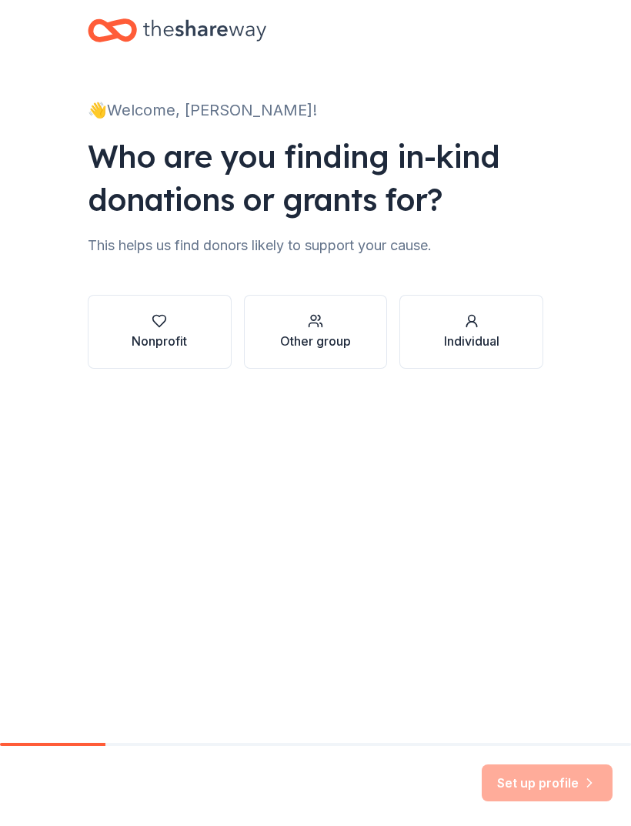
click at [319, 329] on div "Other group" at bounding box center [315, 331] width 71 height 37
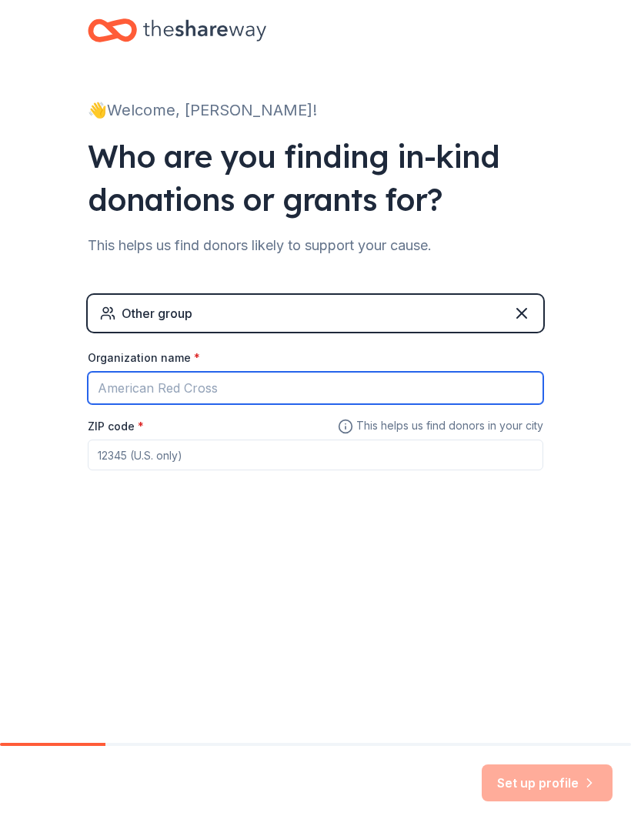
click at [393, 391] on input "Organization name *" at bounding box center [316, 388] width 456 height 32
type input "Bios of [US_STATE]"
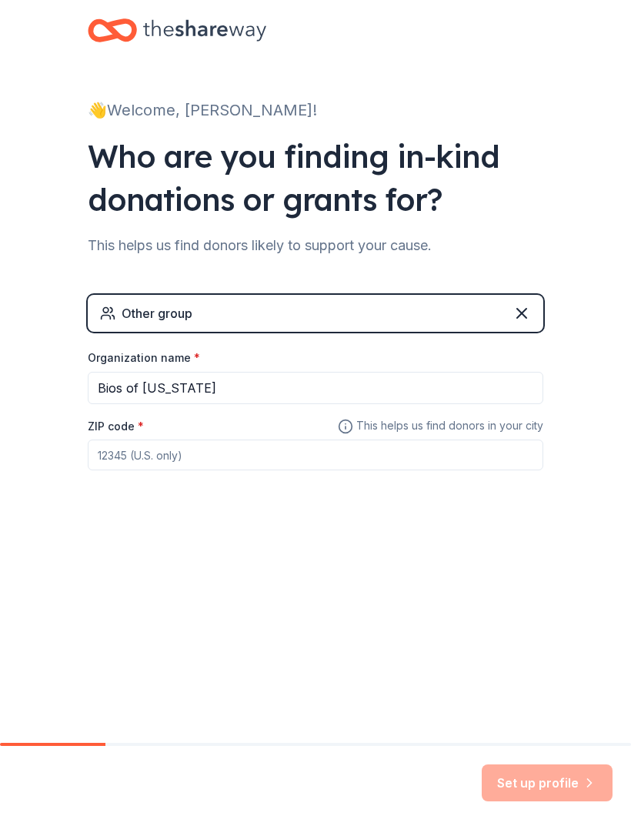
click at [359, 456] on input "ZIP code *" at bounding box center [316, 454] width 456 height 31
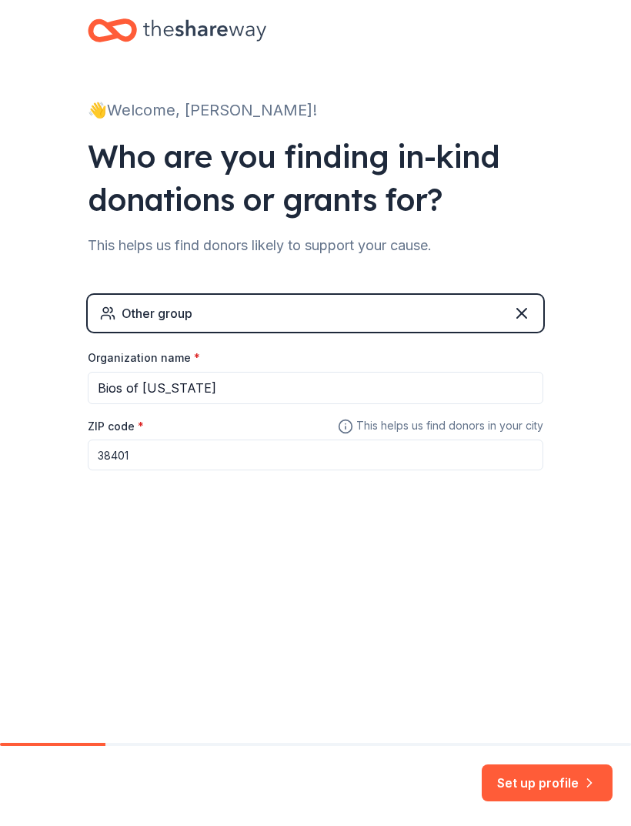
type input "38401"
click at [559, 783] on button "Set up profile" at bounding box center [547, 782] width 131 height 37
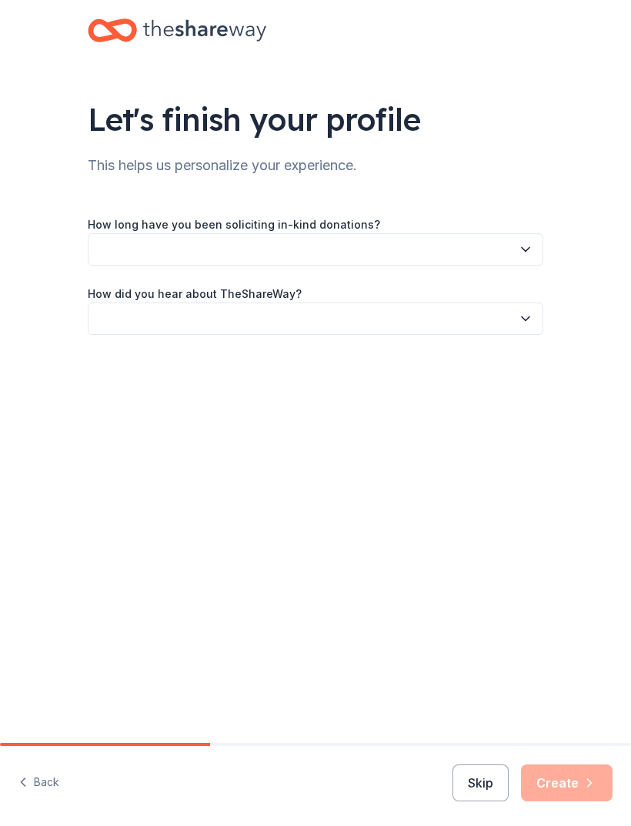
click at [479, 237] on button "button" at bounding box center [316, 249] width 456 height 32
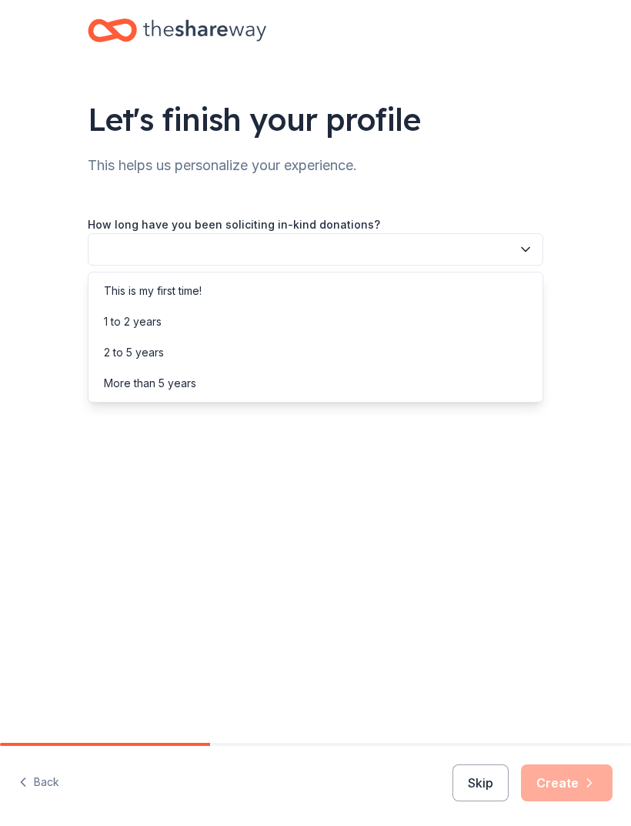
click at [501, 282] on div "This is my first time!" at bounding box center [316, 290] width 448 height 31
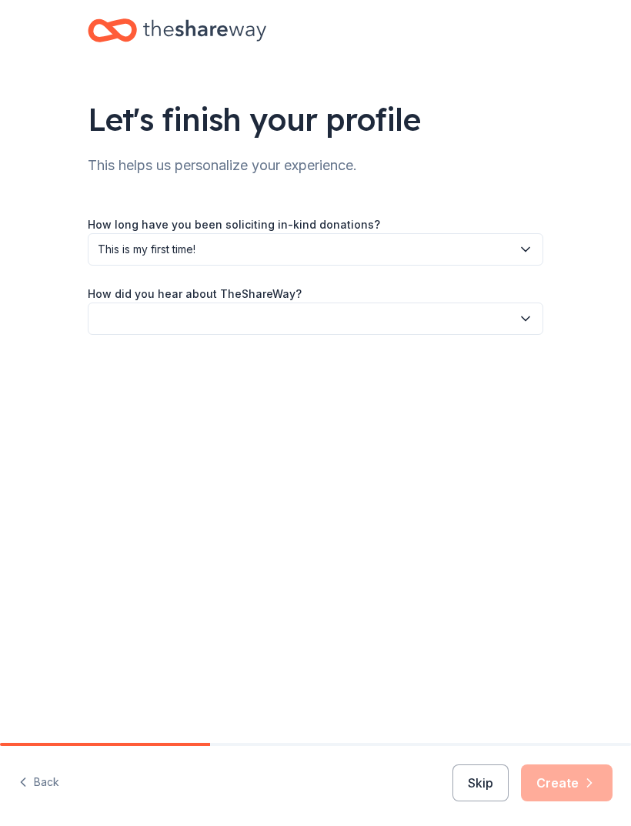
click at [483, 321] on button "button" at bounding box center [316, 318] width 456 height 32
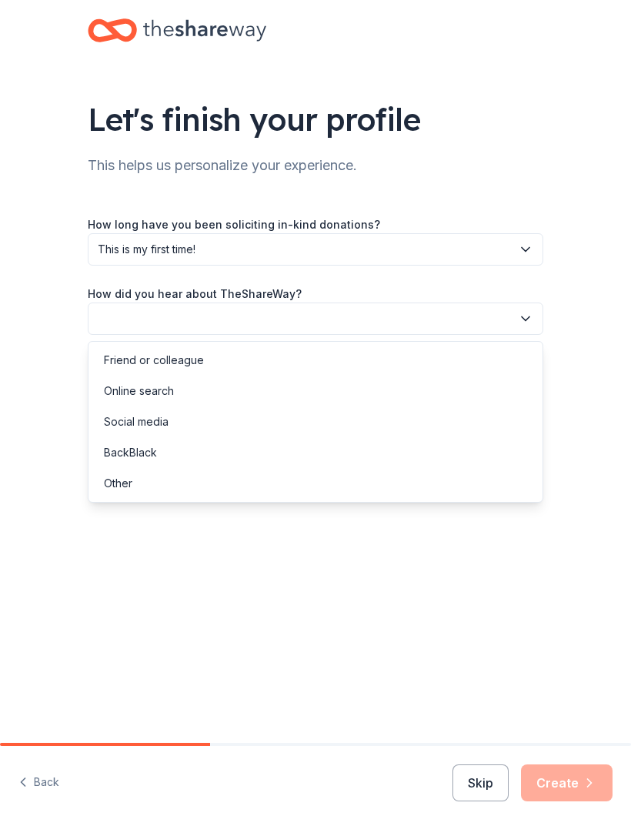
click at [456, 433] on div "Social media" at bounding box center [316, 421] width 448 height 31
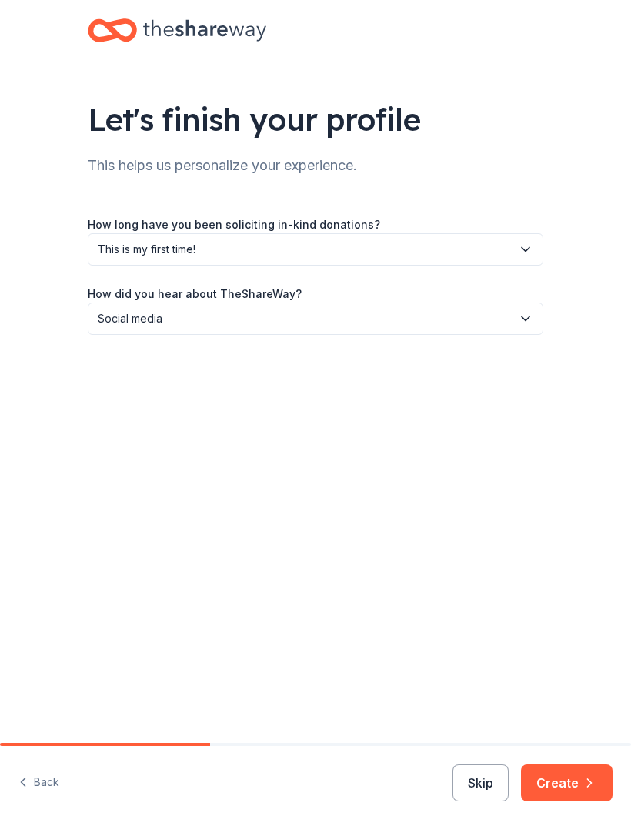
click at [489, 785] on button "Skip" at bounding box center [480, 782] width 56 height 37
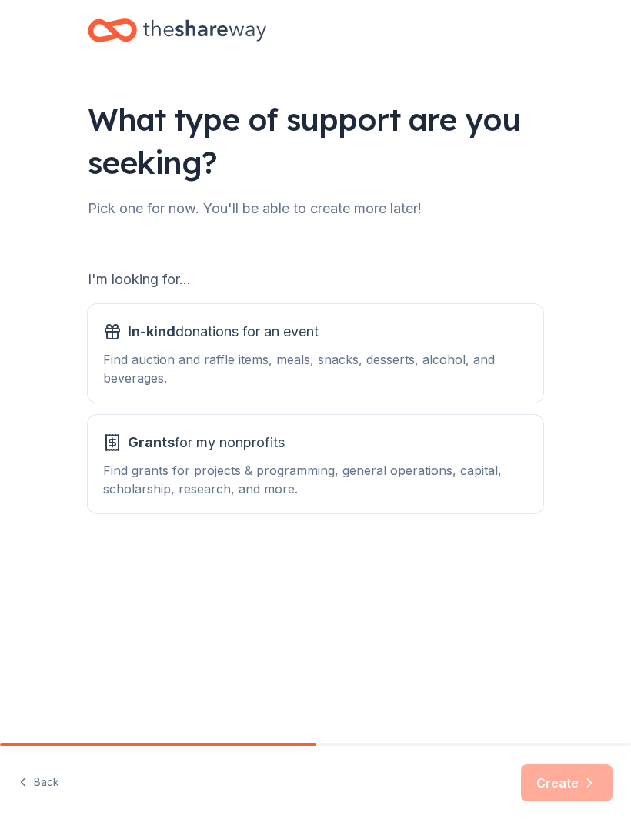
click at [476, 374] on div "Find auction and raffle items, meals, snacks, desserts, alcohol, and beverages." at bounding box center [315, 368] width 425 height 37
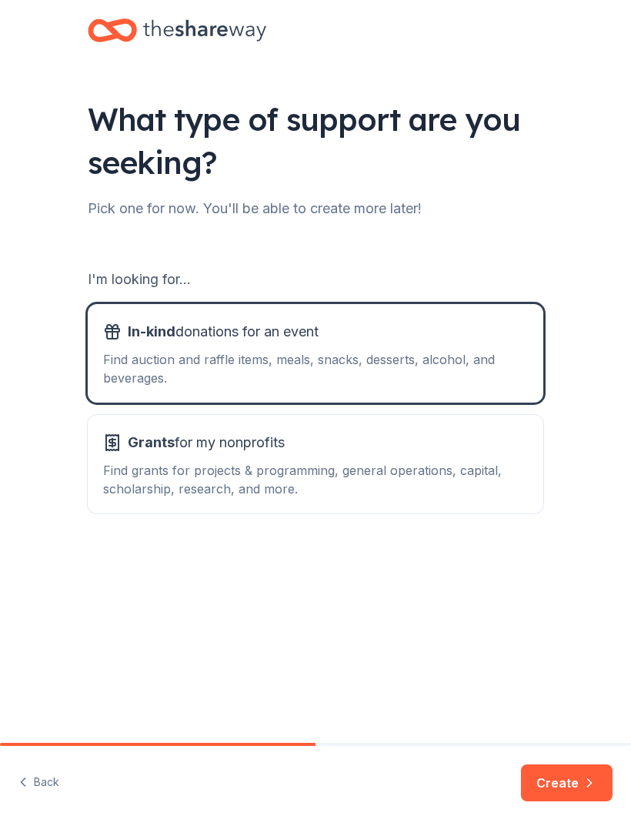
click at [466, 351] on div "Find auction and raffle items, meals, snacks, desserts, alcohol, and beverages." at bounding box center [315, 368] width 425 height 37
click at [576, 776] on button "Create" at bounding box center [567, 782] width 92 height 37
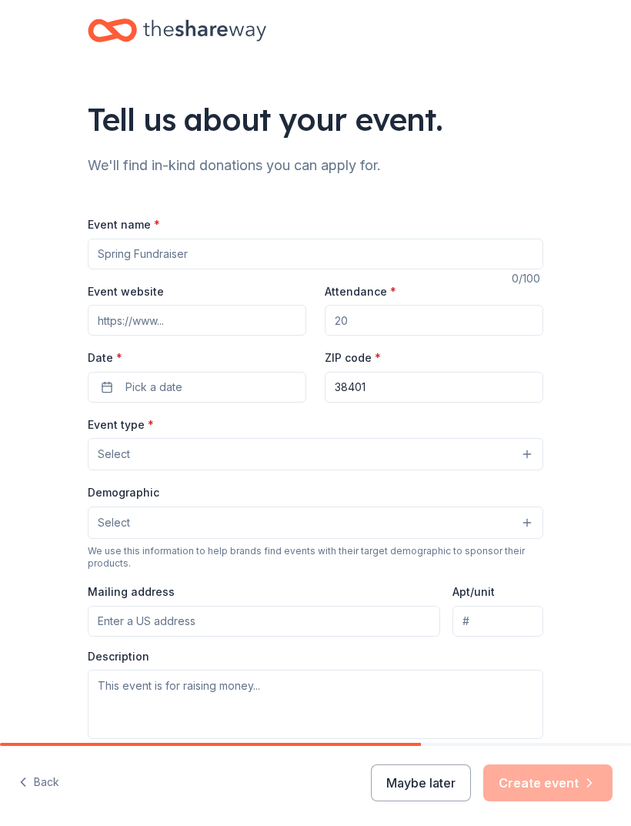
click at [512, 526] on button "Select" at bounding box center [316, 522] width 456 height 32
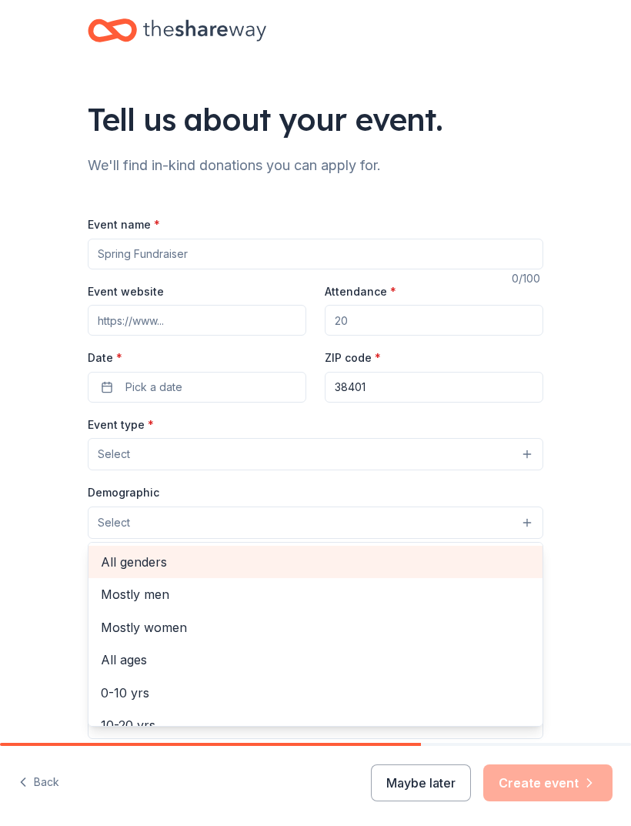
click at [184, 571] on span "All genders" at bounding box center [315, 562] width 429 height 20
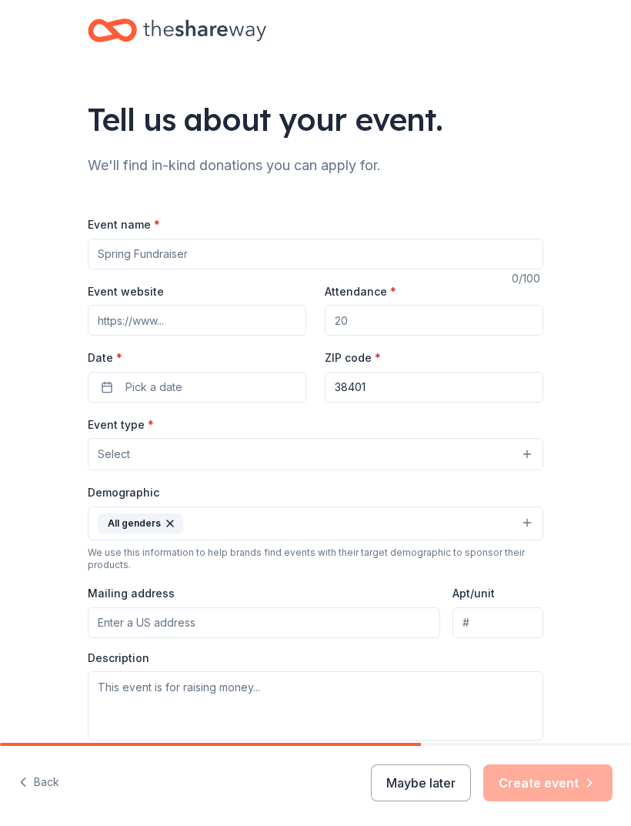
click at [529, 455] on button "Select" at bounding box center [316, 454] width 456 height 32
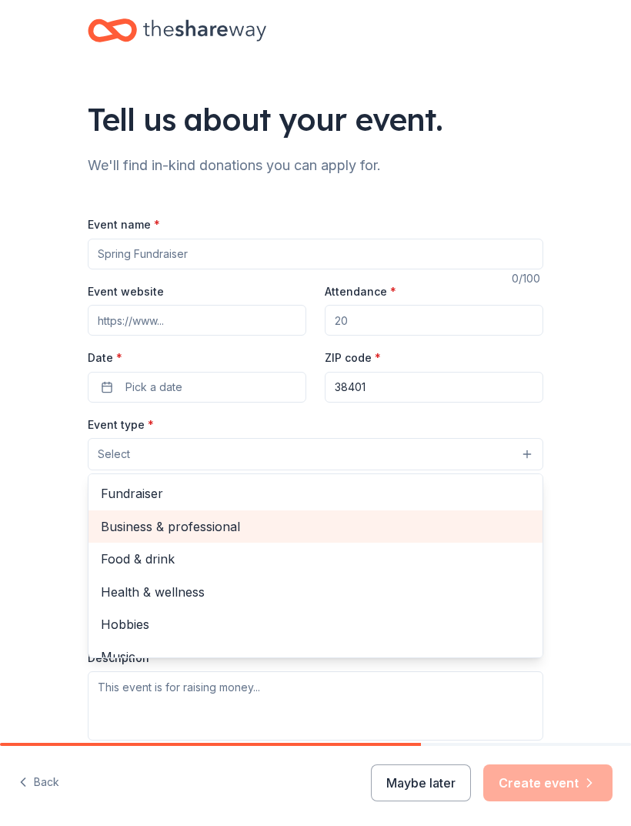
click at [249, 532] on span "Business & professional" at bounding box center [315, 526] width 429 height 20
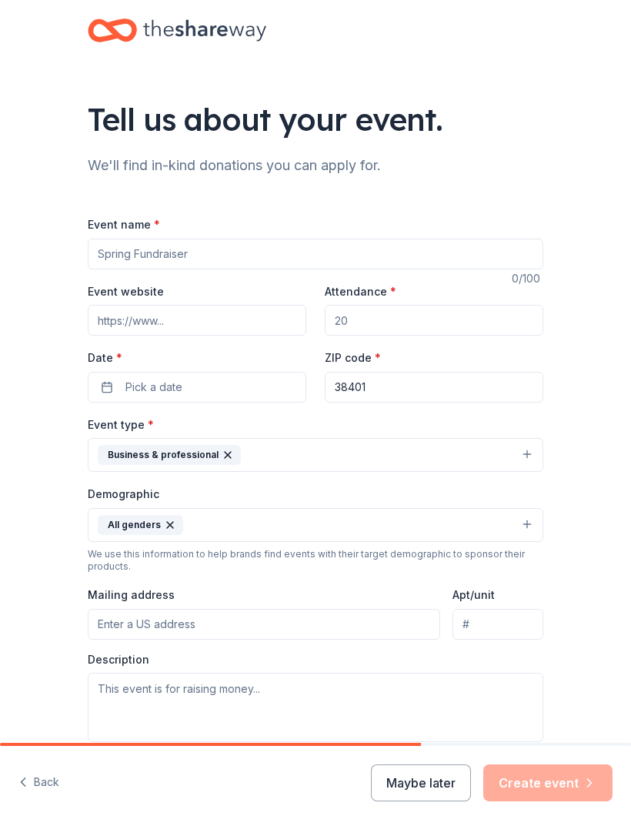
click at [431, 394] on input "38401" at bounding box center [434, 387] width 219 height 31
click at [251, 382] on button "Pick a date" at bounding box center [197, 387] width 219 height 31
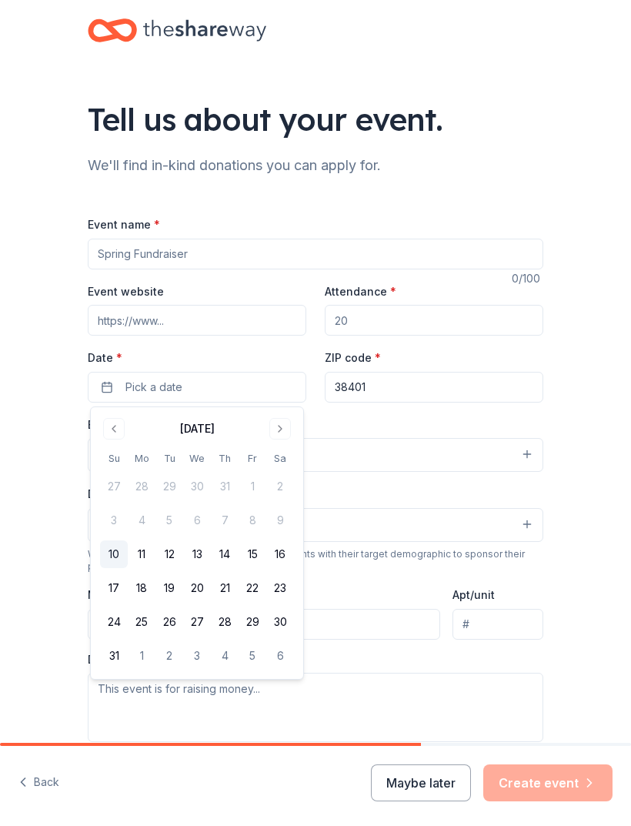
click at [282, 430] on button "Go to next month" at bounding box center [280, 429] width 22 height 22
click at [179, 524] on button "9" at bounding box center [169, 520] width 28 height 28
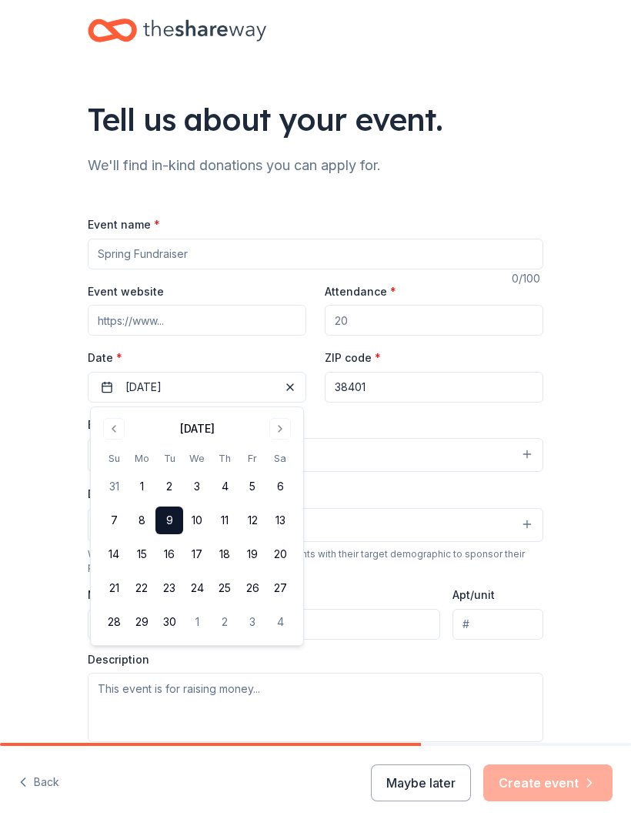
click at [386, 496] on div "Demographic All genders" at bounding box center [316, 513] width 456 height 58
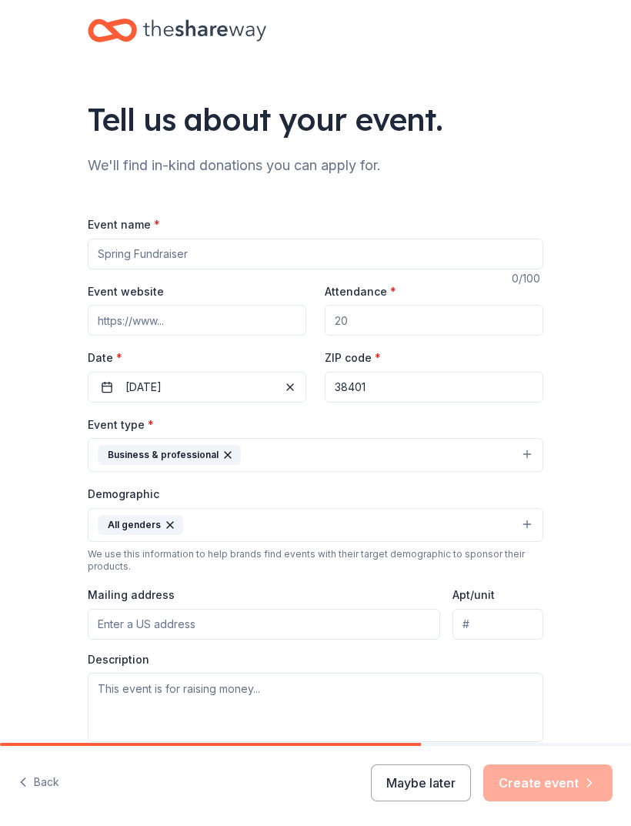
click at [408, 334] on input "Attendance *" at bounding box center [434, 320] width 219 height 31
type input "220"
click at [611, 438] on div "Tell us about your event. We'll find in-kind donations you can apply for. Event…" at bounding box center [315, 501] width 631 height 1003
click at [240, 326] on input "Event website" at bounding box center [197, 320] width 219 height 31
click at [379, 247] on input "Event name *" at bounding box center [316, 254] width 456 height 31
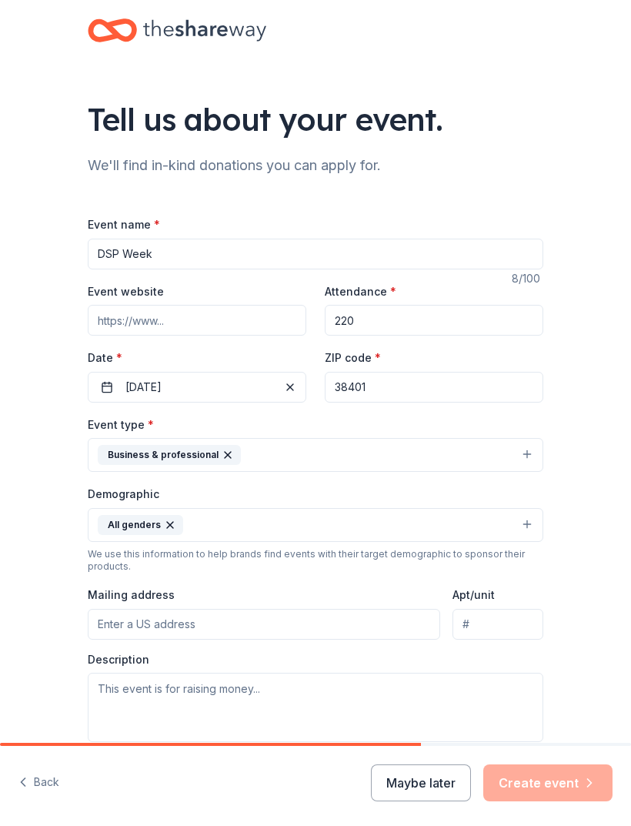
type input "DSP Week"
click at [600, 369] on div "Tell us about your event. We'll find in-kind donations you can apply for. Event…" at bounding box center [315, 501] width 631 height 1003
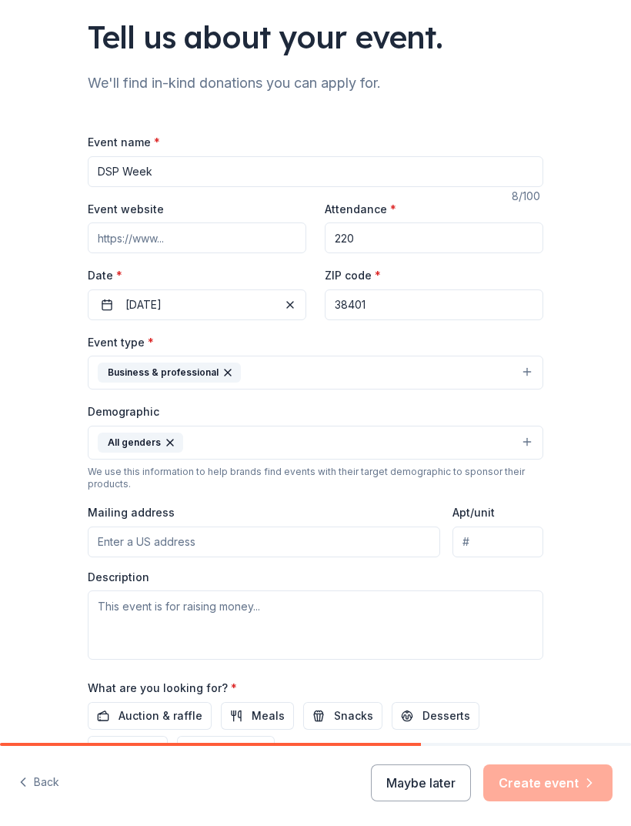
scroll to position [112, 0]
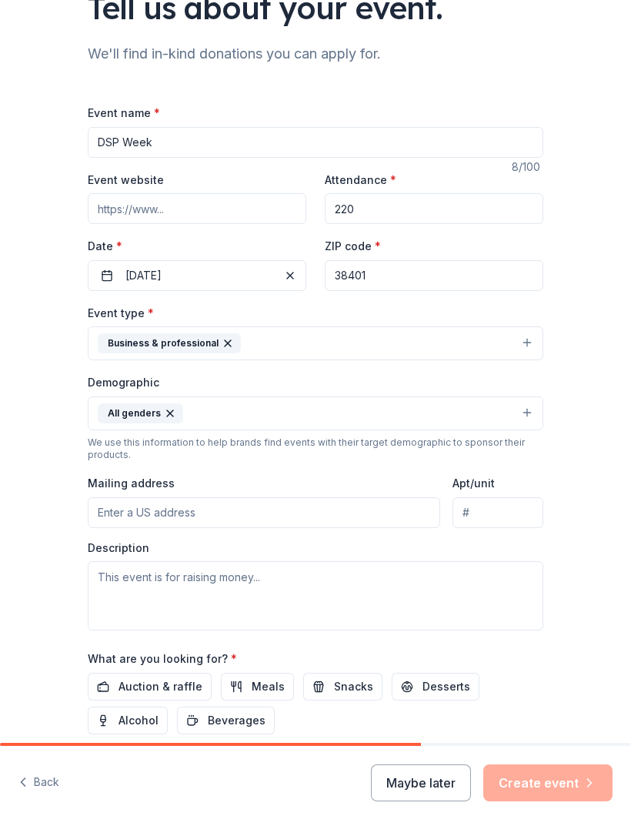
click at [358, 522] on input "Mailing address" at bounding box center [264, 512] width 352 height 31
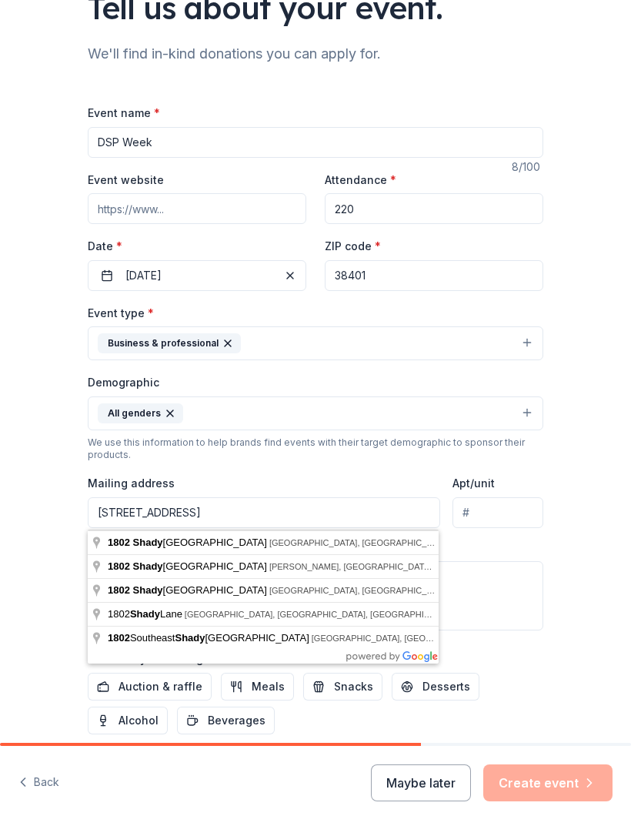
type input "[STREET_ADDRESS]"
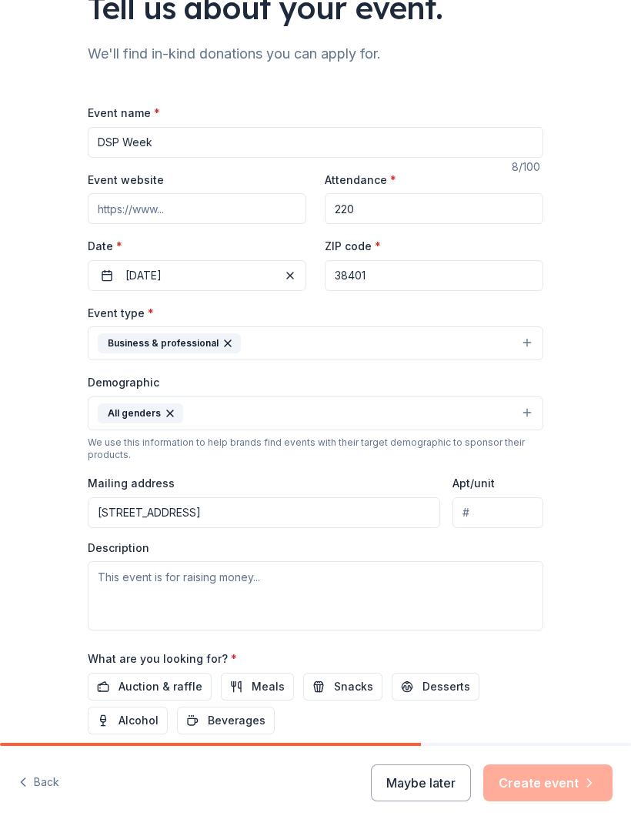
click at [339, 695] on span "Snacks" at bounding box center [353, 686] width 39 height 18
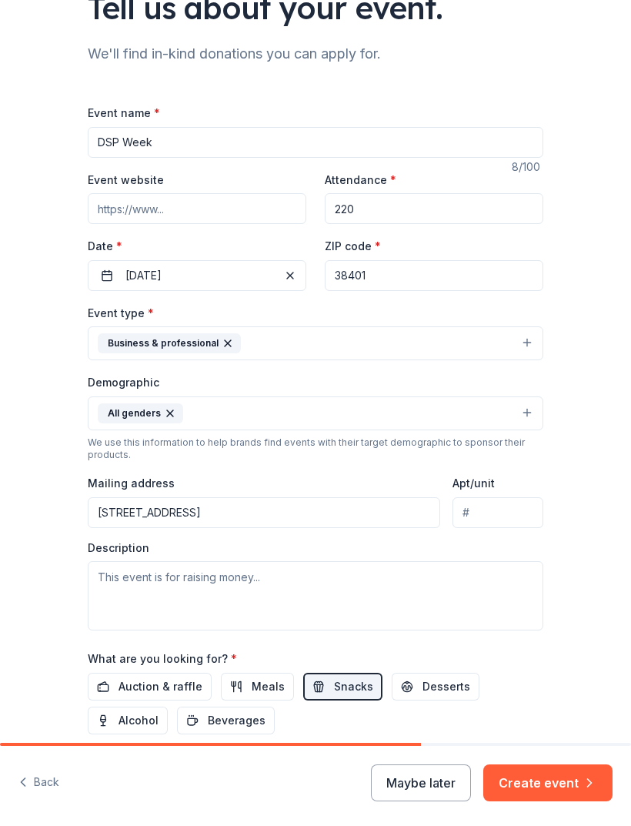
click at [437, 695] on span "Desserts" at bounding box center [446, 686] width 48 height 18
click at [166, 690] on span "Auction & raffle" at bounding box center [161, 686] width 84 height 18
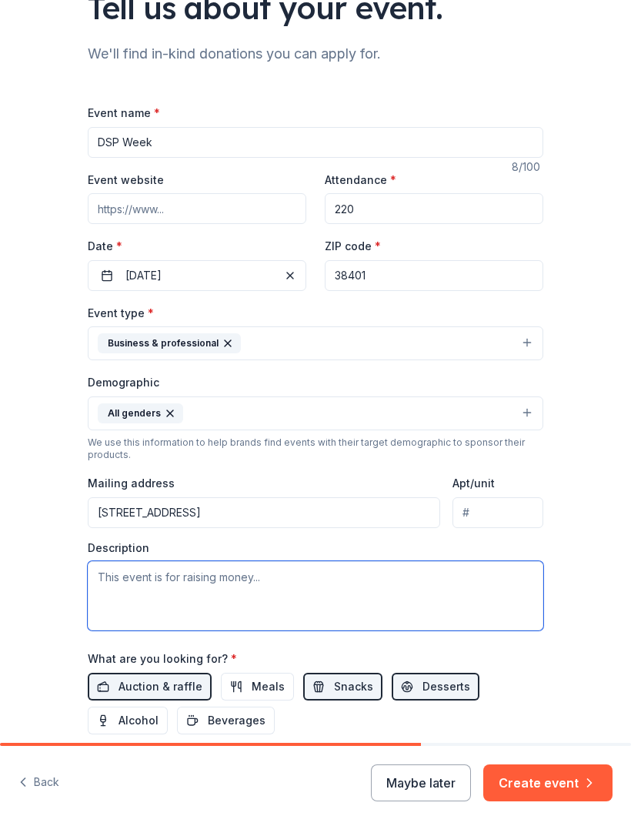
click at [280, 593] on textarea at bounding box center [316, 595] width 456 height 69
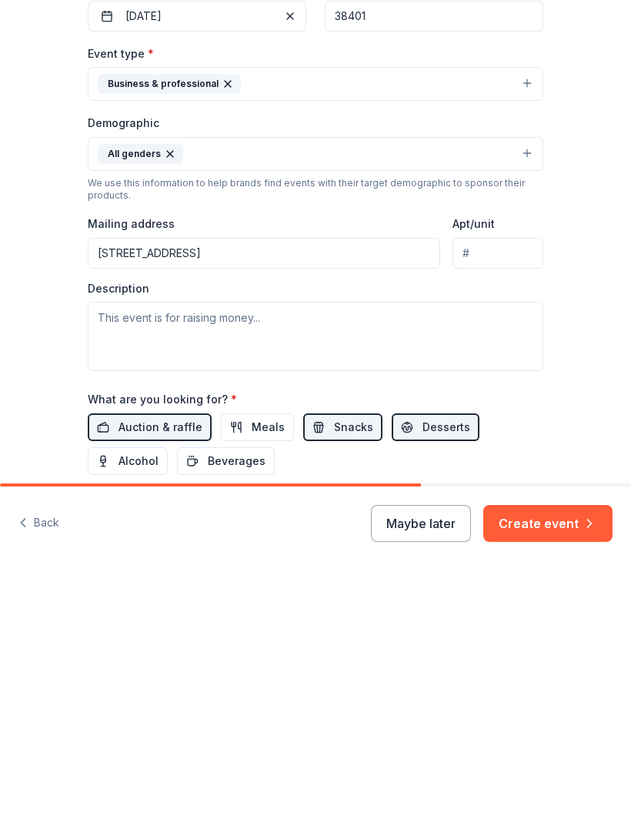
click at [262, 677] on span "Meals" at bounding box center [268, 686] width 33 height 18
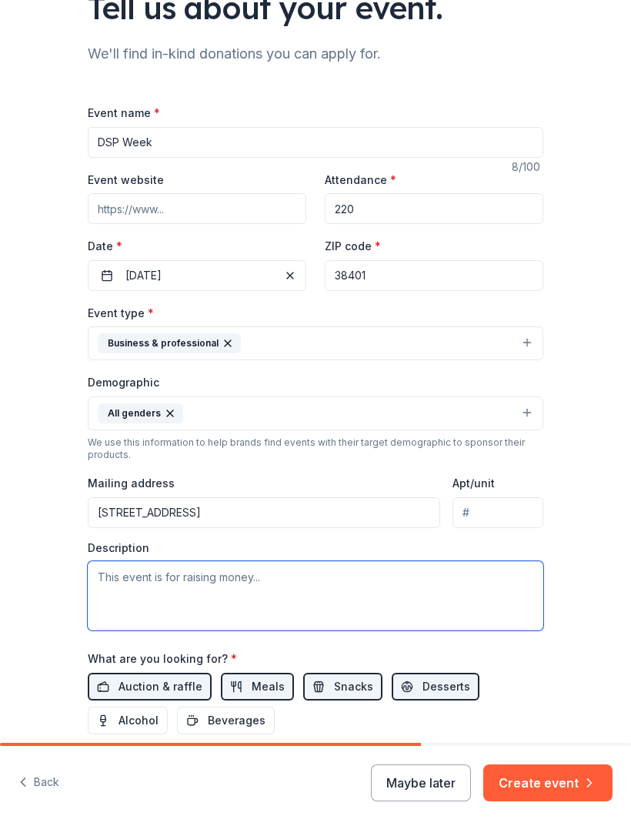
click at [303, 595] on textarea at bounding box center [316, 595] width 456 height 69
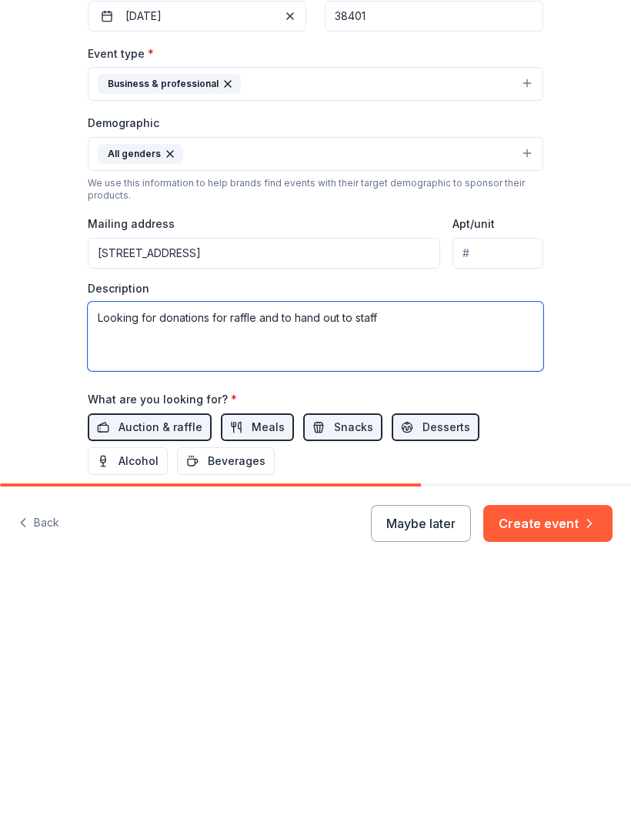
type textarea "Looking for donations for raffle and to hand out to staff"
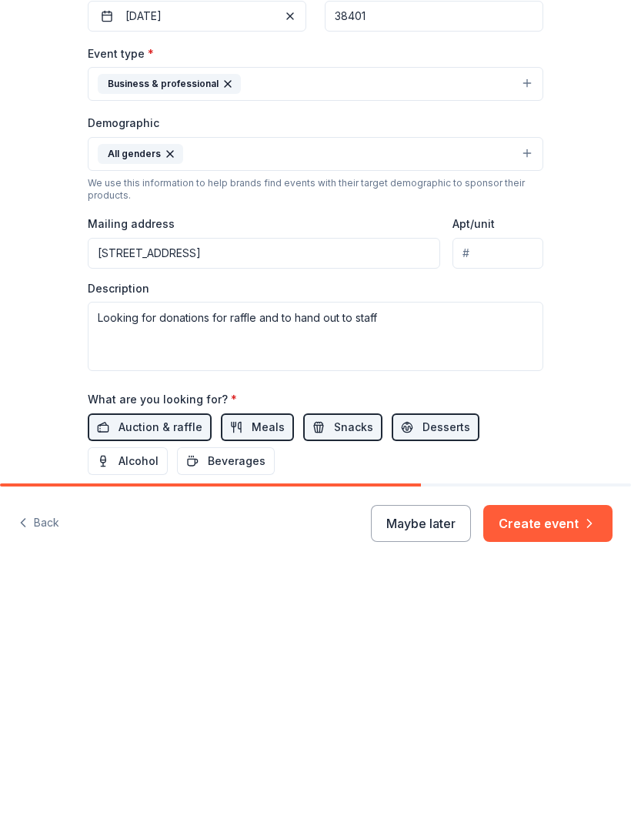
click at [592, 430] on div "Tell us about your event. We'll find in-kind donations you can apply for. Event…" at bounding box center [315, 389] width 631 height 1003
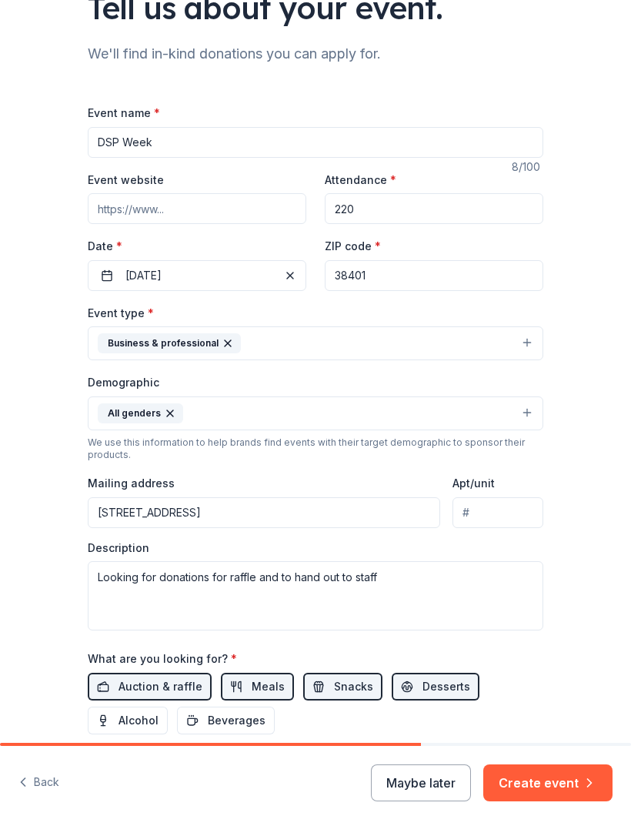
click at [550, 772] on button "Create event" at bounding box center [547, 782] width 129 height 37
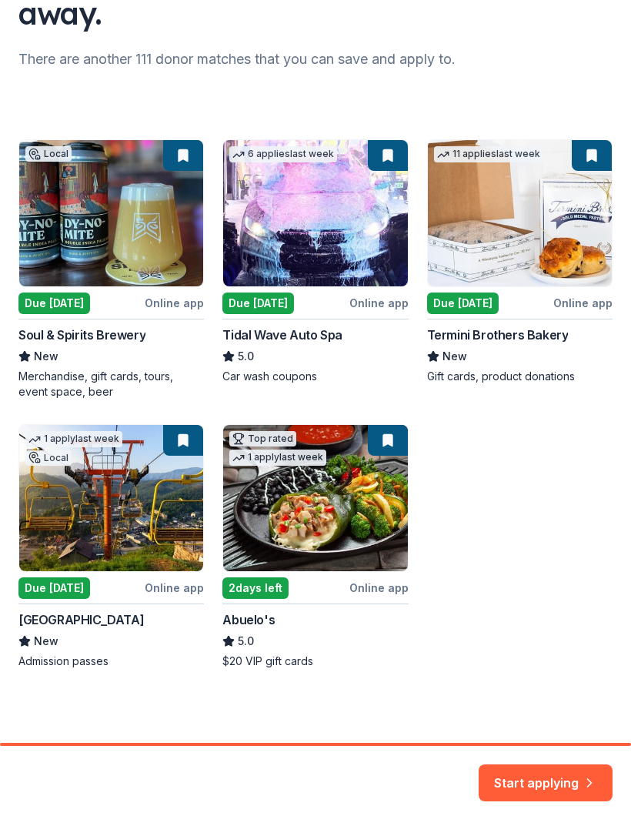
scroll to position [192, 0]
click at [563, 776] on button "Start applying" at bounding box center [546, 773] width 134 height 37
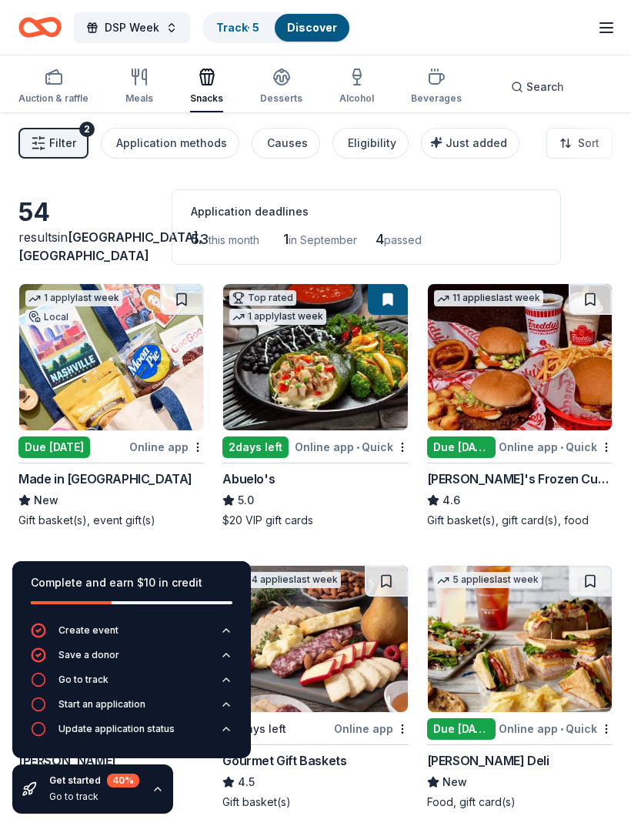
click at [601, 244] on div "54 results in [GEOGRAPHIC_DATA], [GEOGRAPHIC_DATA] Application deadlines 53 thi…" at bounding box center [315, 226] width 594 height 75
click at [87, 428] on img at bounding box center [111, 357] width 184 height 146
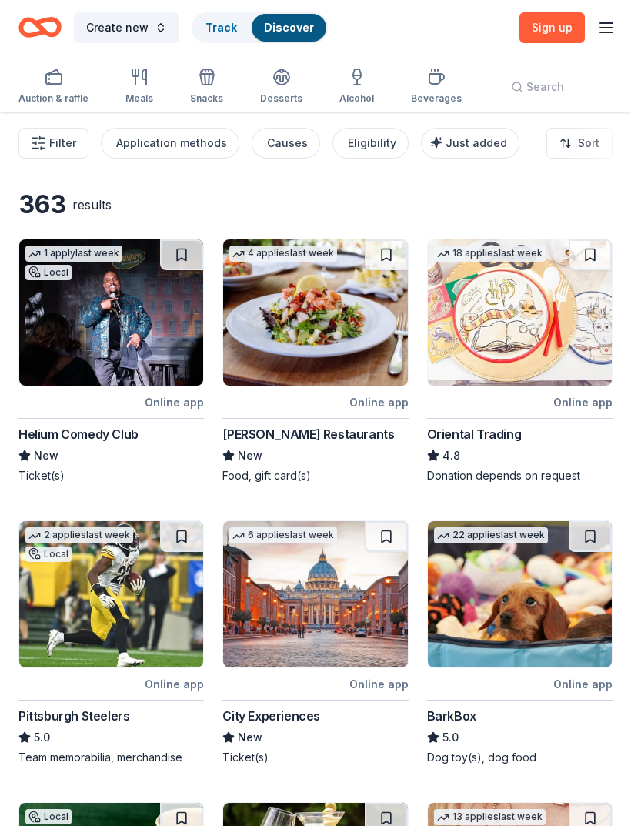
click at [319, 0] on div "Create new Track Discover Sign up , free" at bounding box center [315, 27] width 631 height 55
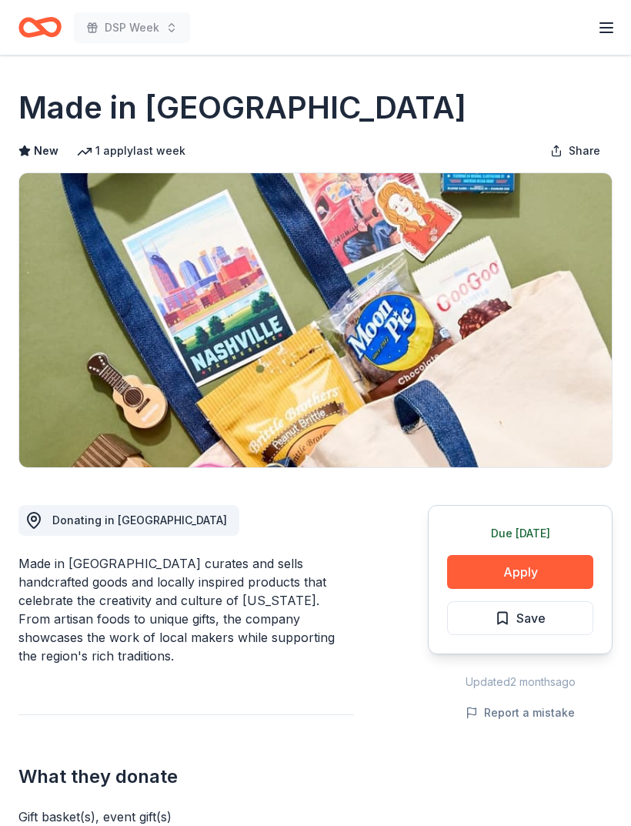
click at [544, 572] on button "Apply" at bounding box center [520, 572] width 146 height 34
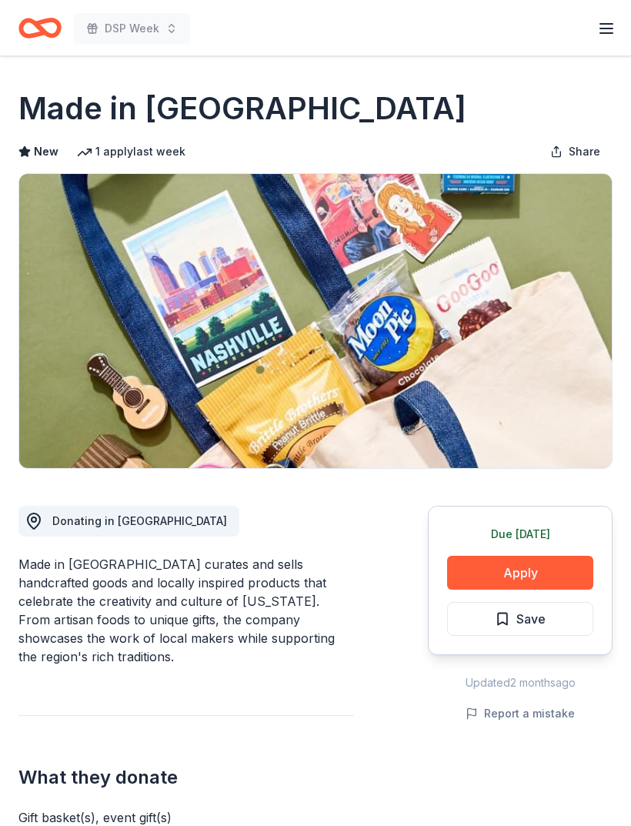
scroll to position [2, 0]
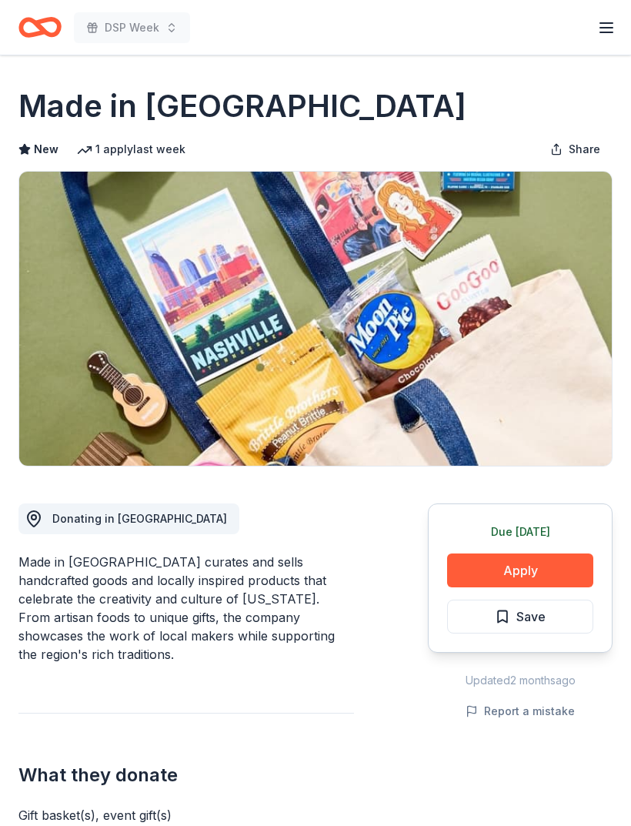
click at [613, 25] on icon "button" at bounding box center [606, 27] width 18 height 18
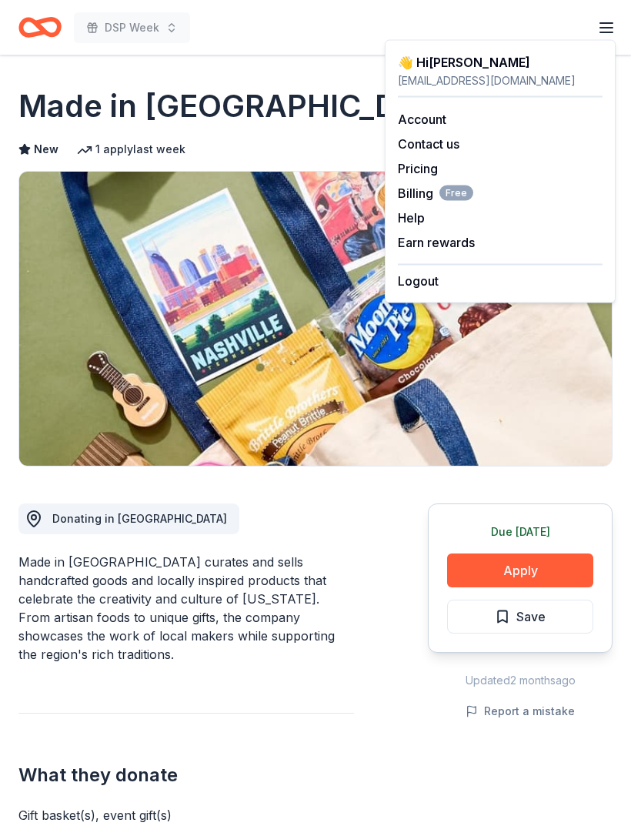
click at [422, 83] on div "jonitafarris@gmail.com" at bounding box center [500, 81] width 205 height 18
click at [416, 112] on link "Account" at bounding box center [422, 119] width 48 height 15
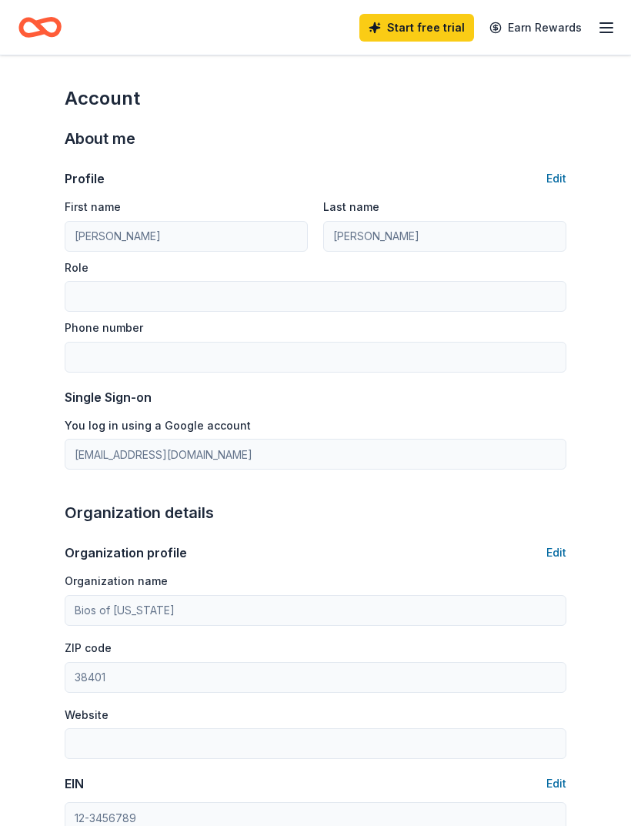
click at [564, 178] on button "Edit" at bounding box center [556, 178] width 20 height 18
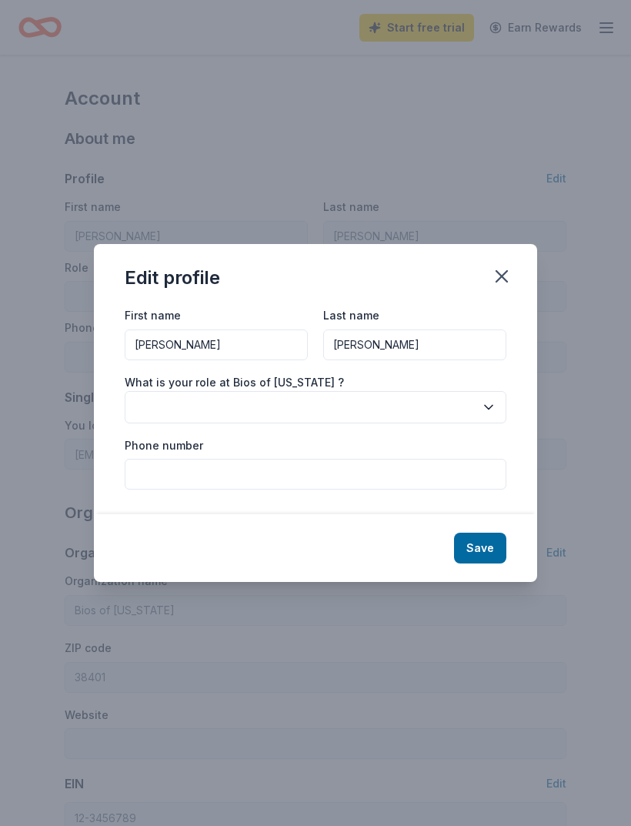
click at [507, 272] on icon "button" at bounding box center [502, 276] width 22 height 22
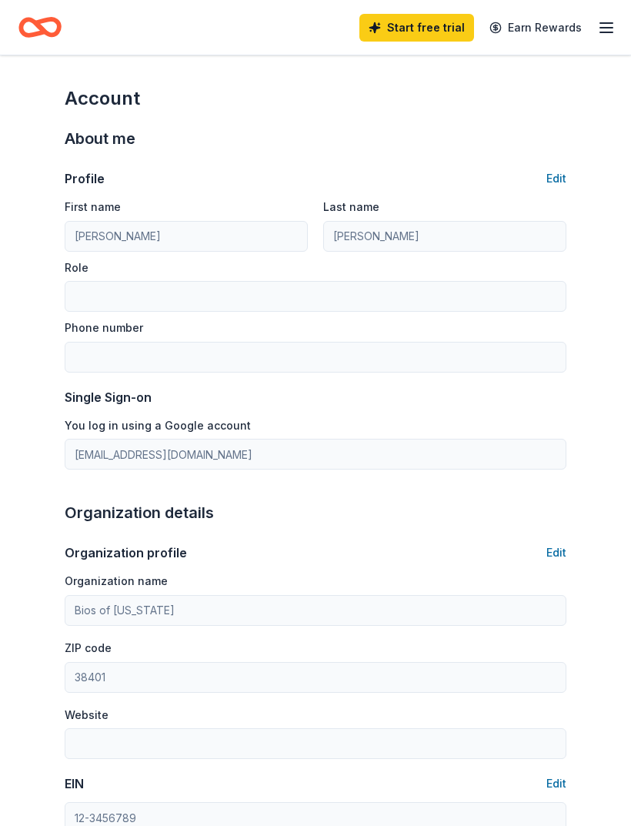
click at [600, 36] on icon "button" at bounding box center [606, 27] width 18 height 18
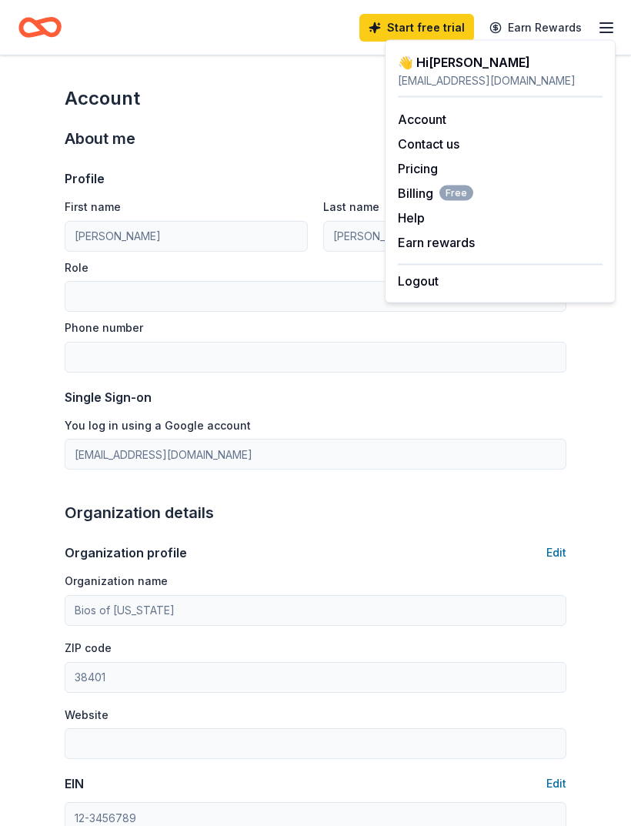
click at [459, 290] on div "👋 Hi Jonita jonitafarris@gmail.com Account Contact us Pricing Billing Free Help…" at bounding box center [500, 171] width 231 height 263
click at [438, 279] on button "Logout" at bounding box center [418, 281] width 41 height 18
